Goal: Information Seeking & Learning: Learn about a topic

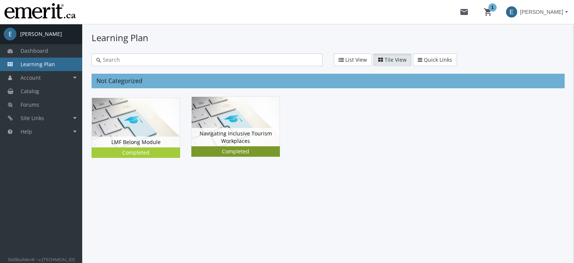
click at [220, 120] on img at bounding box center [236, 121] width 88 height 49
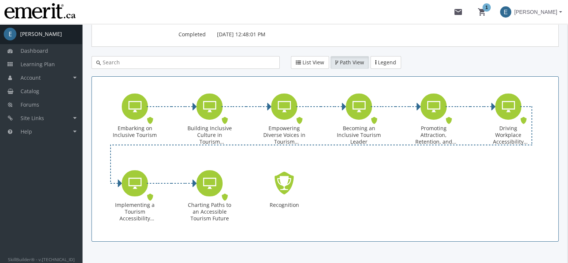
scroll to position [115, 0]
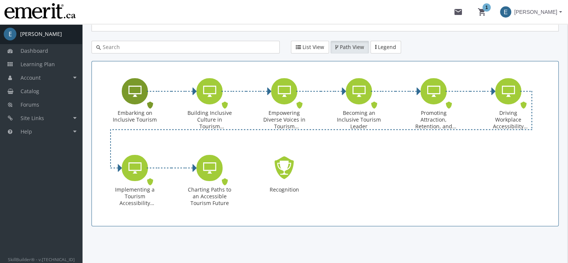
click at [151, 100] on icon "Embarking on Inclusive Tourism" at bounding box center [150, 105] width 7 height 11
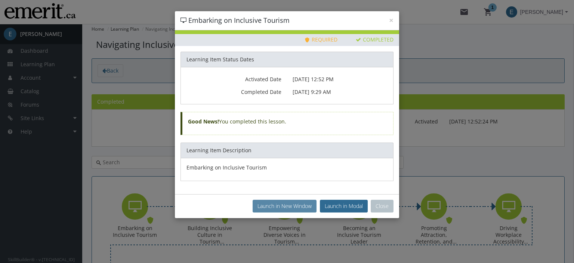
click at [266, 210] on button "Launch in New Window" at bounding box center [285, 206] width 64 height 13
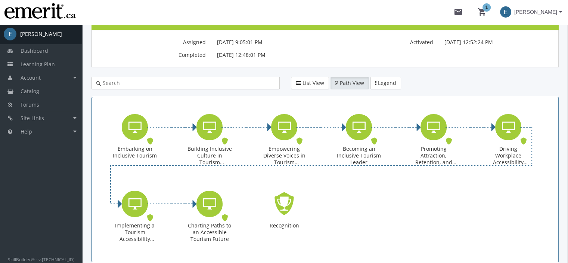
scroll to position [79, 0]
click at [209, 127] on icon "Building Inclusive Culture in Tourism Workplaces" at bounding box center [209, 127] width 13 height 15
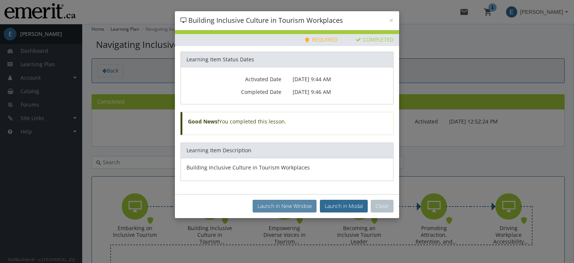
click at [284, 208] on button "Launch in New Window" at bounding box center [285, 206] width 64 height 13
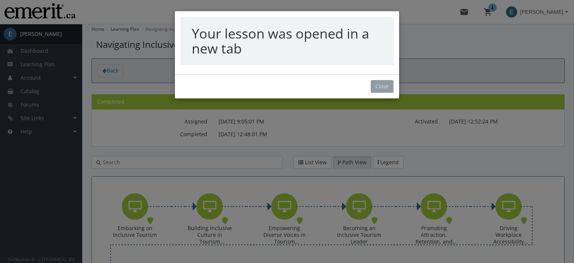
click at [378, 86] on button "Close" at bounding box center [382, 86] width 23 height 13
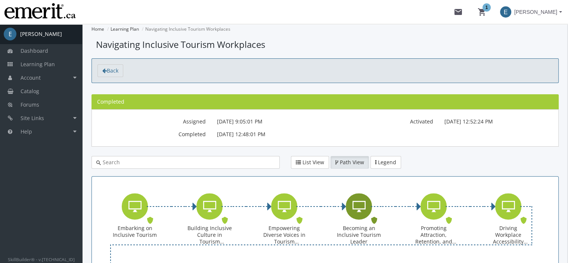
click at [351, 219] on div "Becoming an Inclusive Tourism Leader Online Lesson. Status: Completed." at bounding box center [359, 220] width 45 height 54
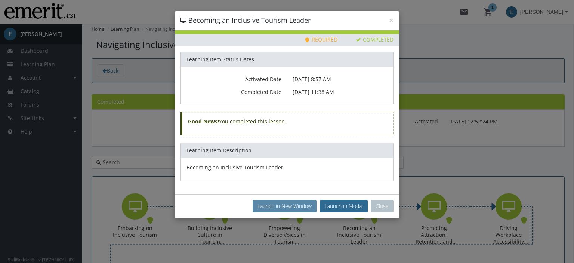
click at [266, 206] on button "Launch in New Window" at bounding box center [285, 206] width 64 height 13
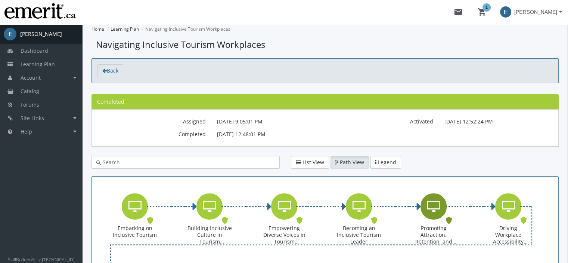
scroll to position [41, 0]
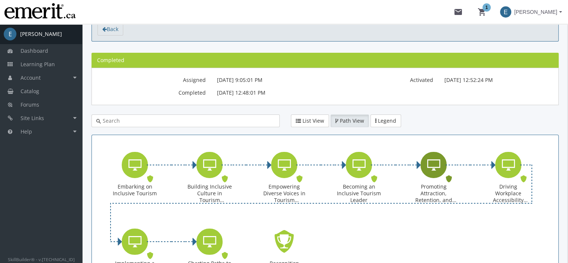
click at [428, 170] on icon "Promoting Attraction, Retention, and Accommodation Strategies" at bounding box center [434, 164] width 13 height 15
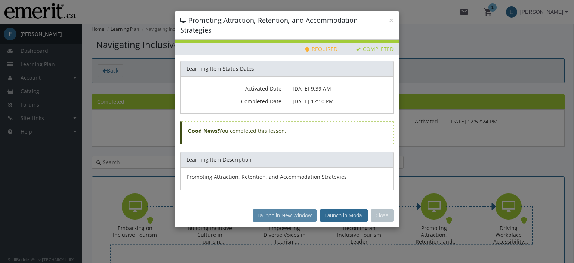
click at [292, 213] on button "Launch in New Window" at bounding box center [285, 215] width 64 height 13
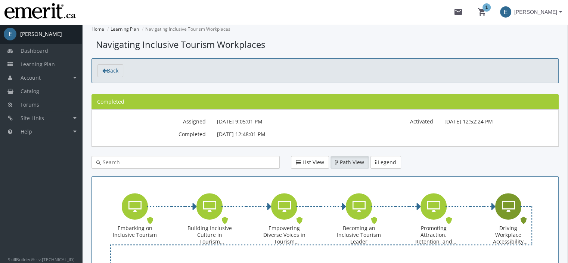
click at [503, 210] on icon "Driving Workplace Accessibility Change as a Tourism Leader" at bounding box center [508, 206] width 13 height 15
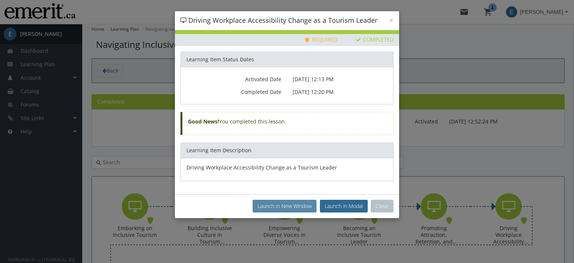
click at [265, 204] on button "Launch in New Window" at bounding box center [285, 206] width 64 height 13
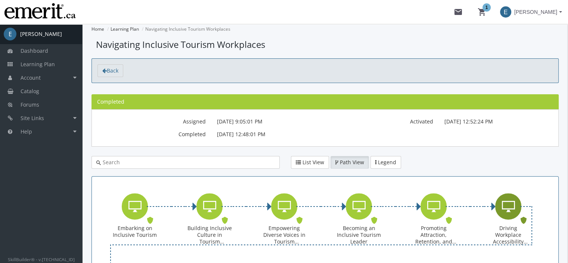
scroll to position [115, 0]
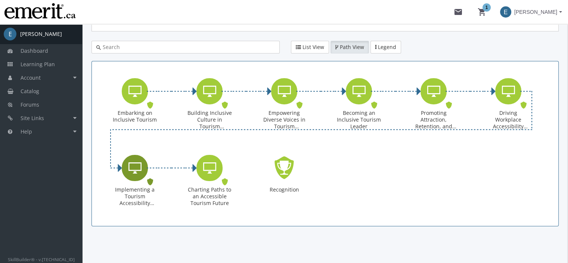
click at [144, 173] on div "Implementing a Tourism Accessibility Strategy" at bounding box center [135, 168] width 26 height 26
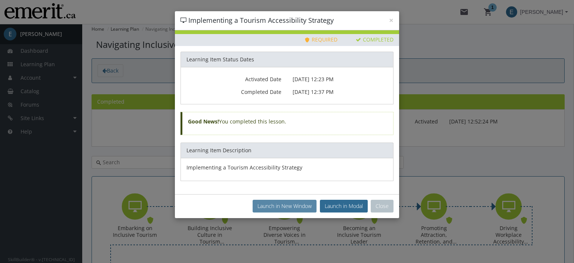
click at [277, 205] on button "Launch in New Window" at bounding box center [285, 206] width 64 height 13
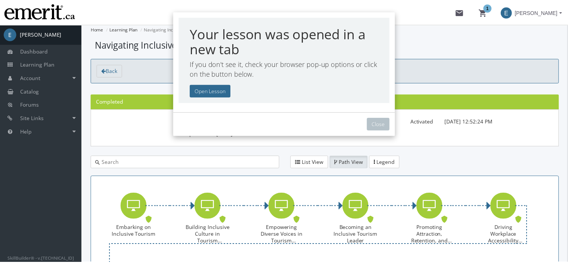
scroll to position [72, 0]
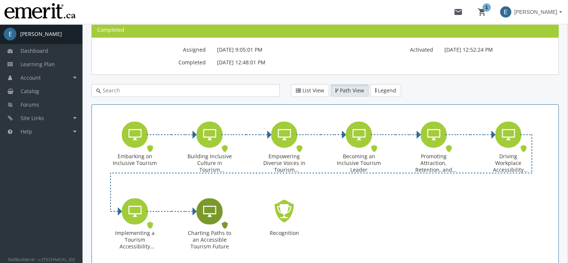
click at [209, 209] on icon "Charting Paths to an Accessible Tourism Future" at bounding box center [209, 211] width 13 height 15
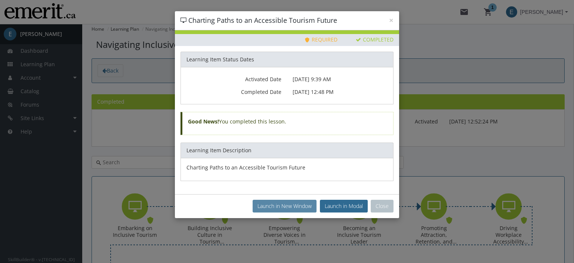
click at [272, 200] on button "Launch in New Window" at bounding box center [285, 206] width 64 height 13
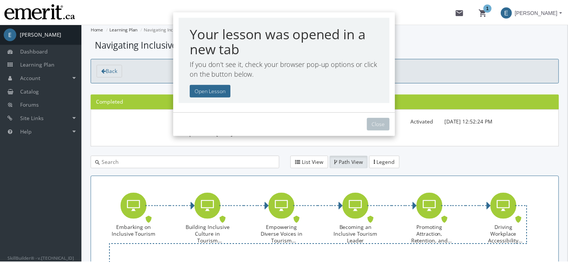
scroll to position [72, 0]
